Goal: Task Accomplishment & Management: Manage account settings

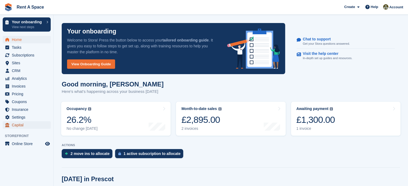
click at [22, 124] on span "Capital" at bounding box center [28, 125] width 32 height 8
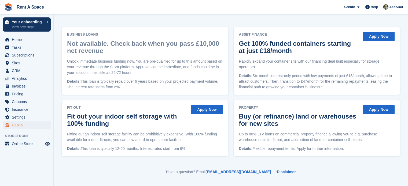
scroll to position [53, 0]
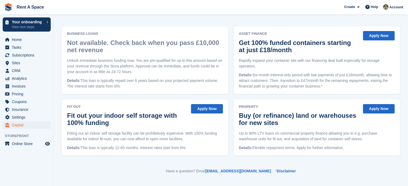
click at [204, 25] on section "Stora Capital Get funding to drive growth Accelerate your growth with Stora Cap…" at bounding box center [231, 67] width 354 height 240
click at [21, 84] on span "Invoices" at bounding box center [28, 87] width 32 height 8
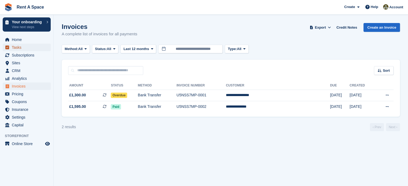
click at [15, 46] on span "Tasks" at bounding box center [28, 48] width 32 height 8
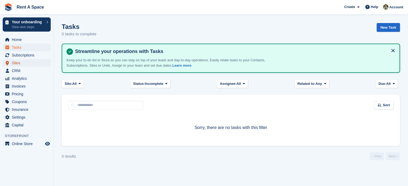
click at [15, 62] on span "Sites" at bounding box center [28, 63] width 32 height 8
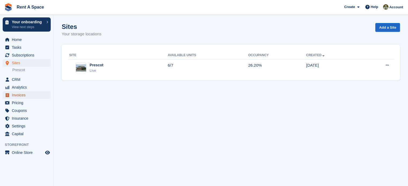
click at [14, 93] on span "Invoices" at bounding box center [28, 95] width 32 height 8
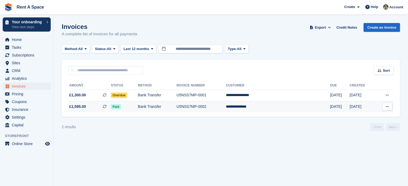
click at [386, 107] on icon at bounding box center [387, 106] width 3 height 3
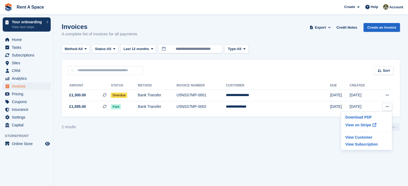
click at [210, 165] on section "Invoices A complete list of invoices for all payments Export Export Invoices Ex…" at bounding box center [231, 93] width 354 height 186
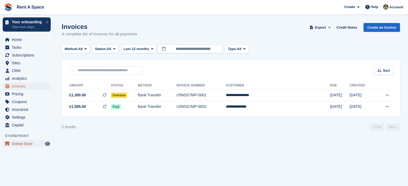
click at [22, 145] on span "Online Store" at bounding box center [28, 144] width 32 height 8
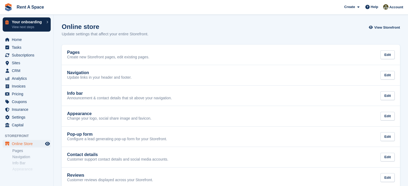
click at [35, 22] on p "Your onboarding" at bounding box center [28, 22] width 32 height 4
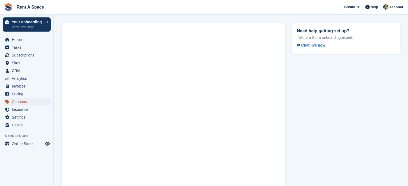
click at [20, 100] on span "Coupons" at bounding box center [28, 102] width 32 height 8
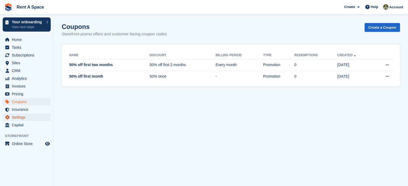
click at [17, 117] on span "Settings" at bounding box center [28, 118] width 32 height 8
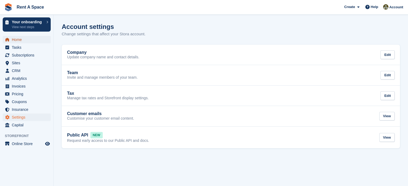
click at [21, 39] on span "Home" at bounding box center [28, 40] width 32 height 8
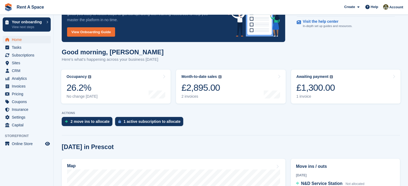
scroll to position [27, 0]
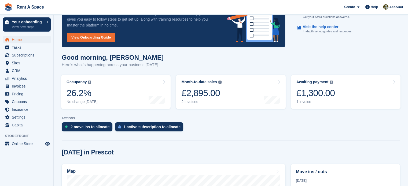
click at [198, 95] on div "£2,895.00" at bounding box center [201, 93] width 40 height 11
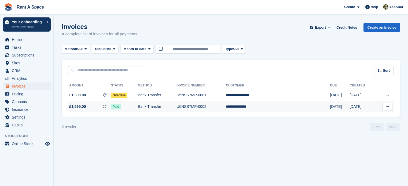
click at [121, 109] on span "Paid" at bounding box center [116, 106] width 10 height 5
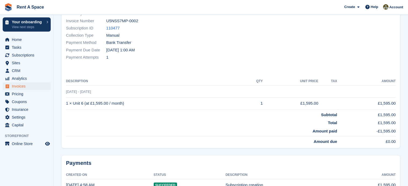
scroll to position [20, 0]
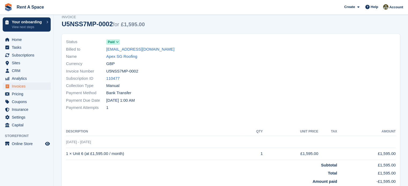
click at [116, 44] on icon at bounding box center [117, 41] width 3 height 3
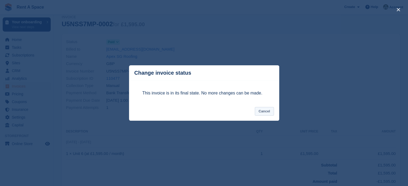
click at [265, 112] on button "Cancel" at bounding box center [264, 111] width 19 height 9
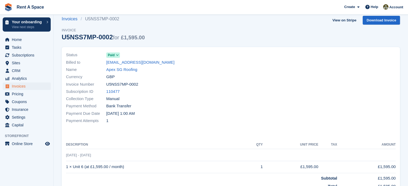
scroll to position [0, 0]
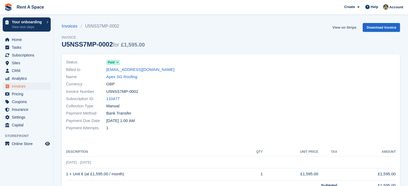
click at [350, 28] on link "View on Stripe" at bounding box center [344, 27] width 28 height 9
click at [397, 8] on span "Account" at bounding box center [396, 7] width 14 height 5
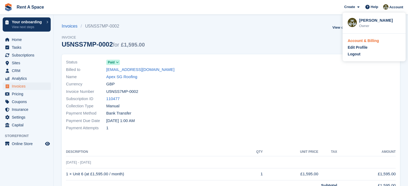
click at [359, 40] on div "Account & Billing" at bounding box center [363, 41] width 31 height 6
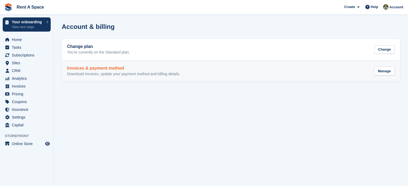
click at [116, 67] on h2 "Invoices & payment method" at bounding box center [123, 68] width 113 height 5
